Goal: Check status: Check status

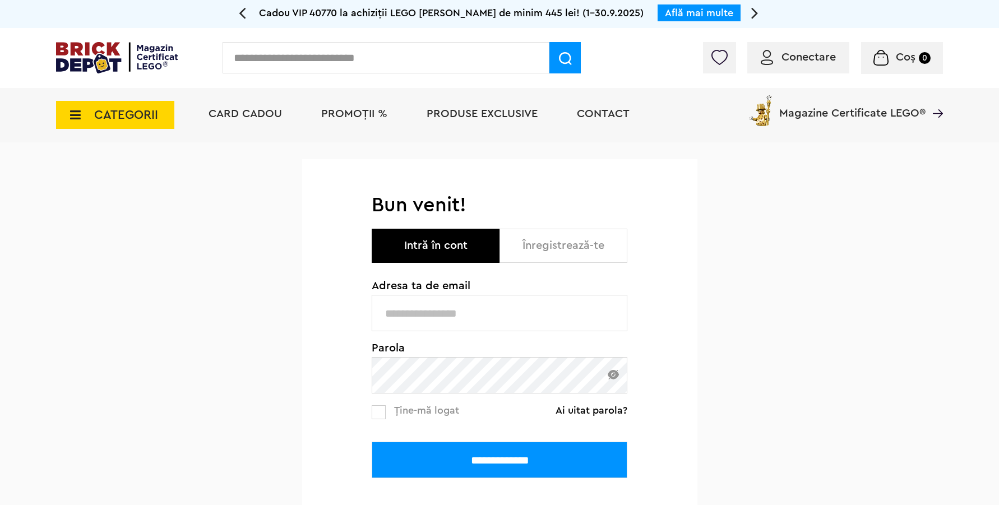
click at [473, 312] on input "text" at bounding box center [500, 313] width 256 height 36
type input "**********"
click at [372, 442] on input "**********" at bounding box center [500, 460] width 256 height 36
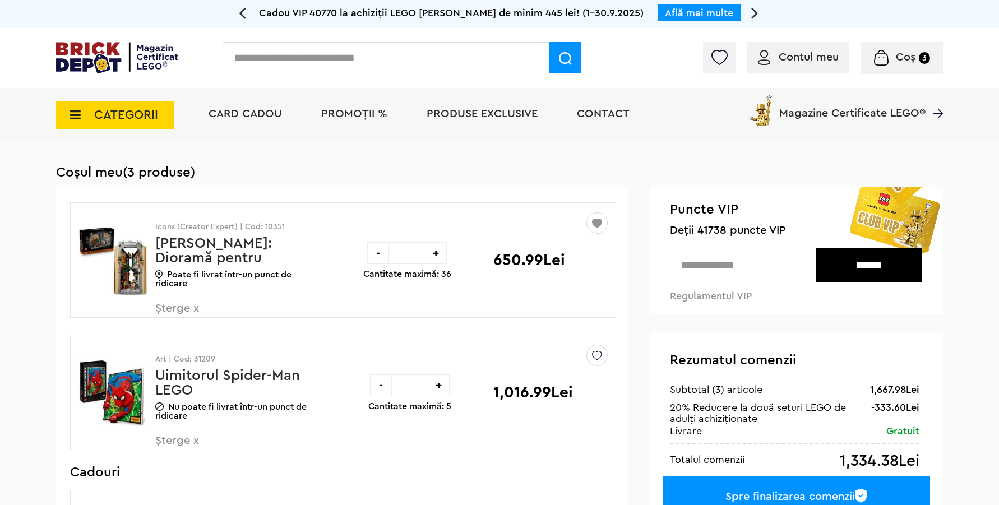
click at [896, 37] on div "Contul meu Contul meu Comenzile mele Date personale Adrese Parolă Listă dorințe…" at bounding box center [499, 58] width 999 height 60
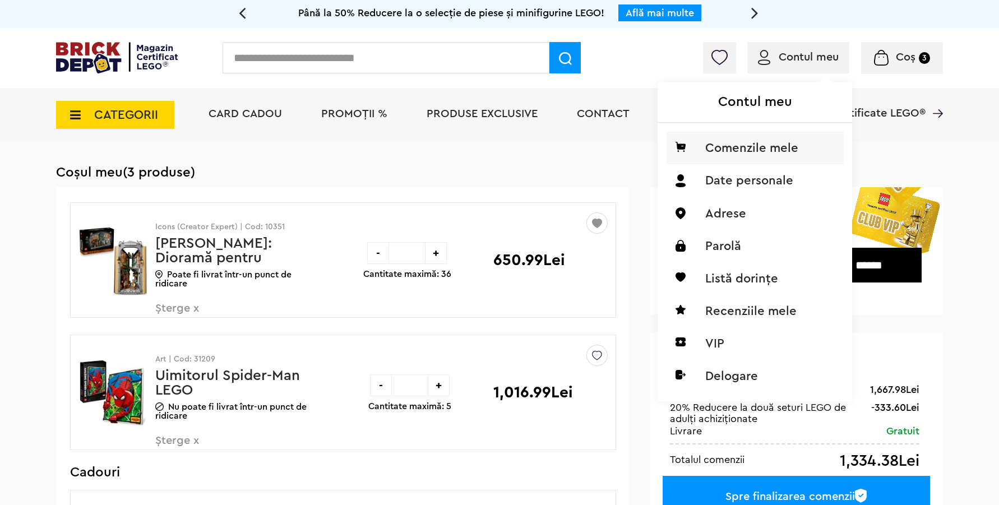
click at [754, 142] on li "Comenzile mele" at bounding box center [755, 148] width 177 height 33
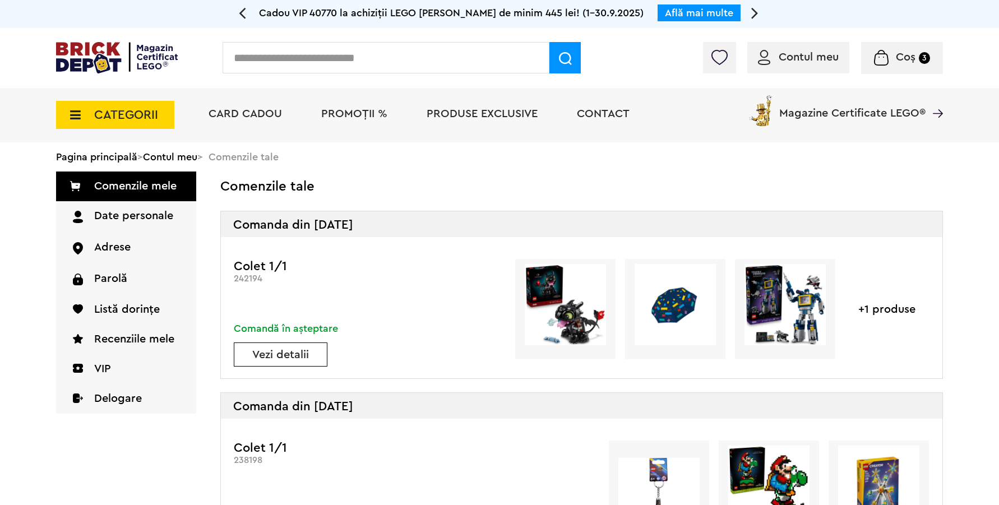
click at [306, 345] on div "Vezi detalii" at bounding box center [281, 355] width 94 height 24
click at [289, 358] on link "Vezi detalii" at bounding box center [280, 354] width 93 height 11
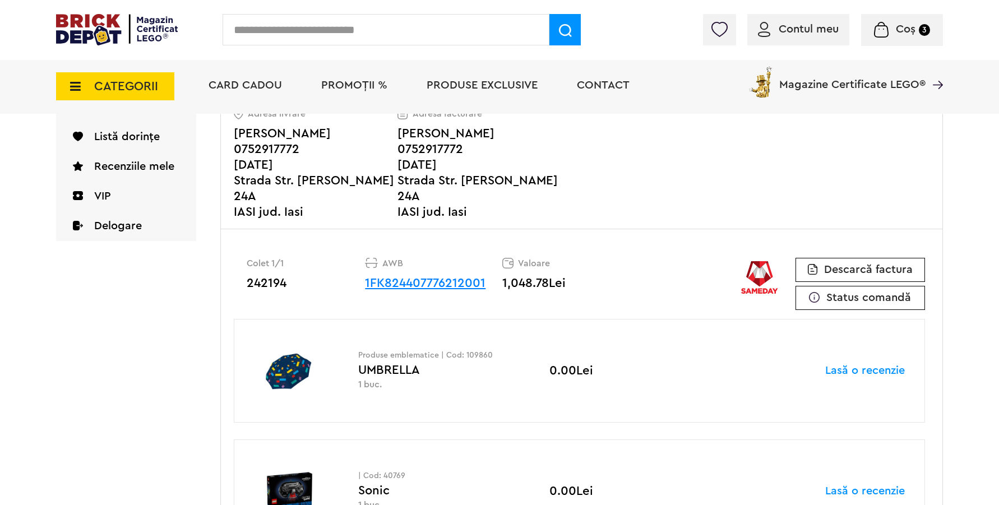
scroll to position [196, 0]
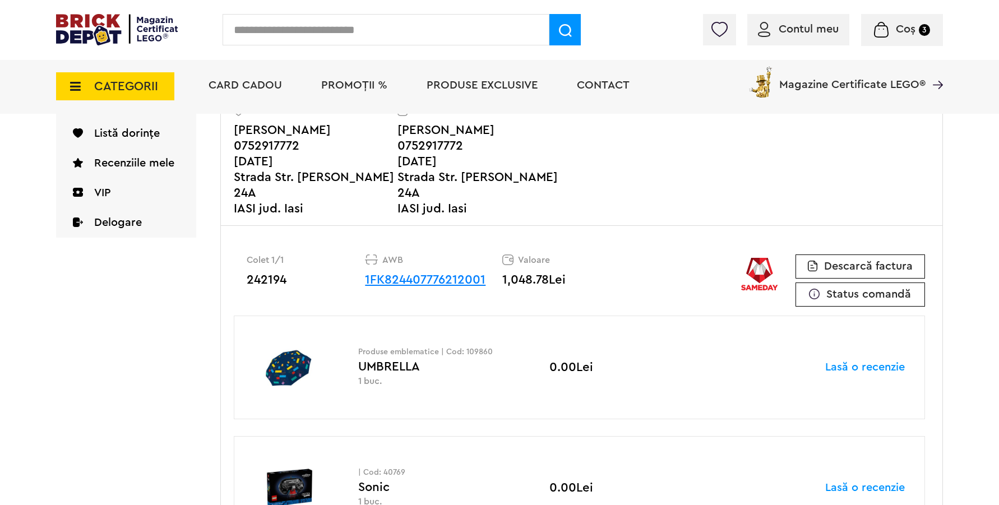
click at [840, 289] on span "Status comandă" at bounding box center [869, 294] width 85 height 11
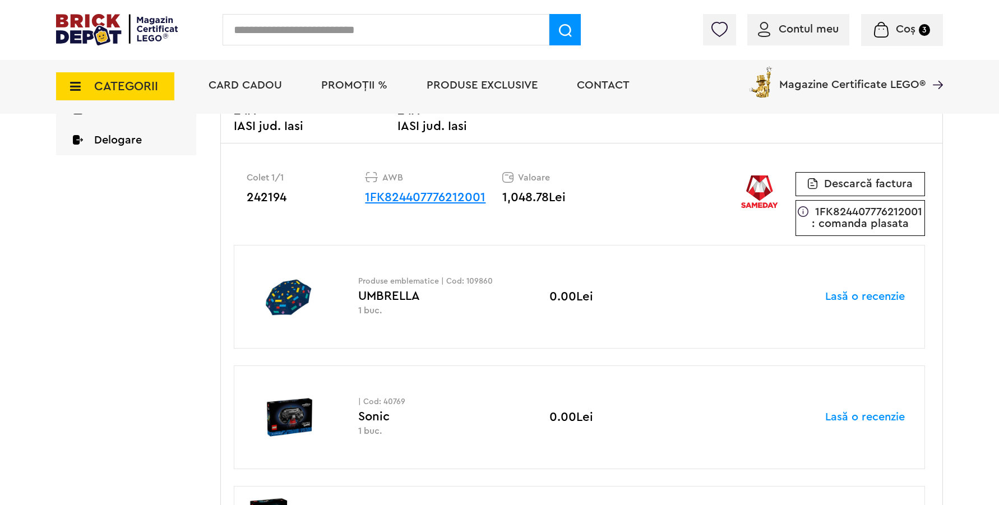
scroll to position [266, 0]
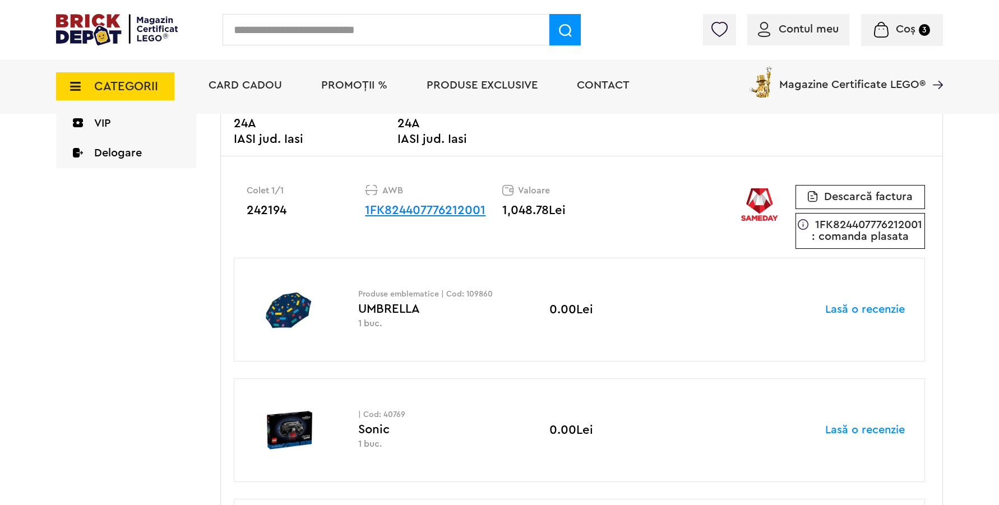
click at [856, 231] on span "1FK824407776212001 : comanda plasata" at bounding box center [867, 230] width 111 height 23
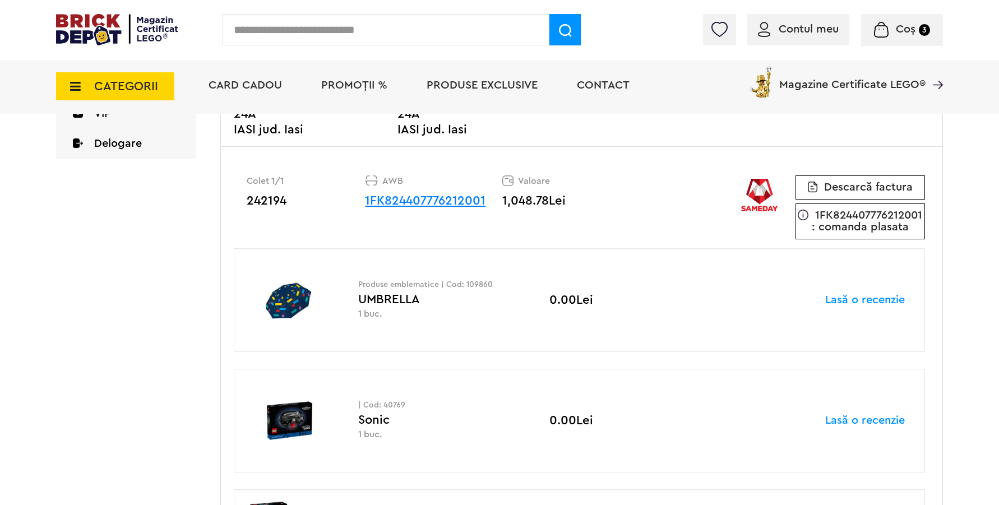
scroll to position [276, 0]
click at [809, 209] on img at bounding box center [803, 214] width 11 height 11
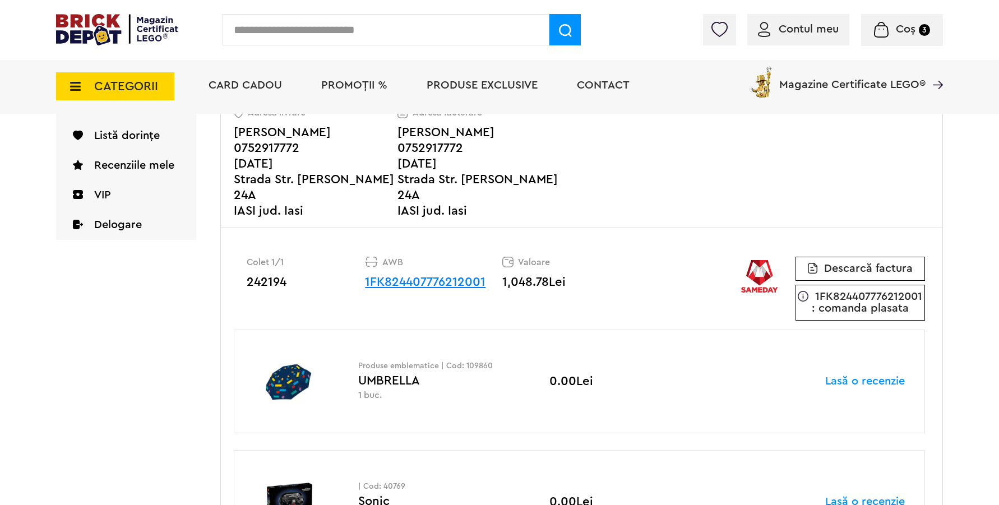
scroll to position [193, 0]
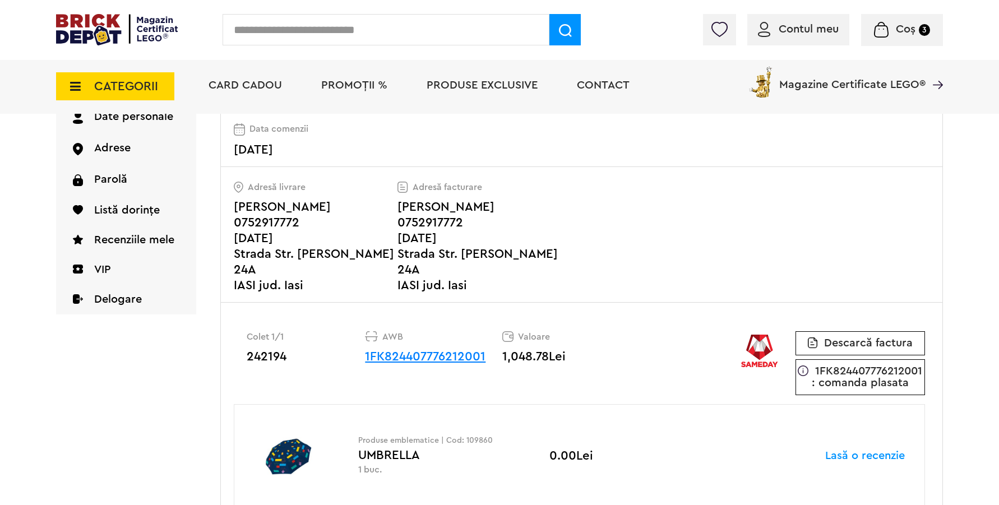
scroll to position [119, 0]
